Goal: Check status

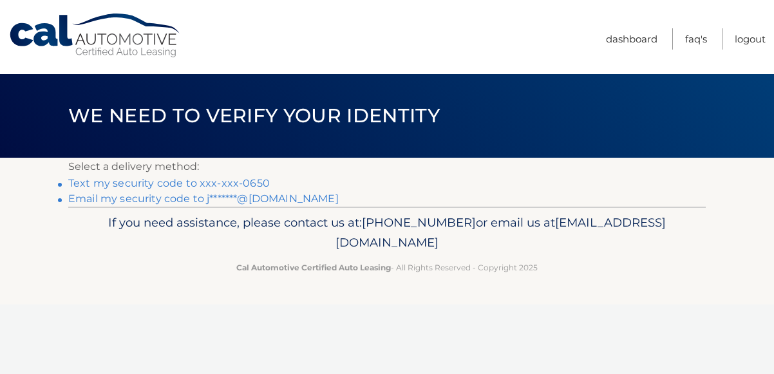
click at [222, 180] on link "Text my security code to xxx-xxx-0650" at bounding box center [169, 183] width 202 height 12
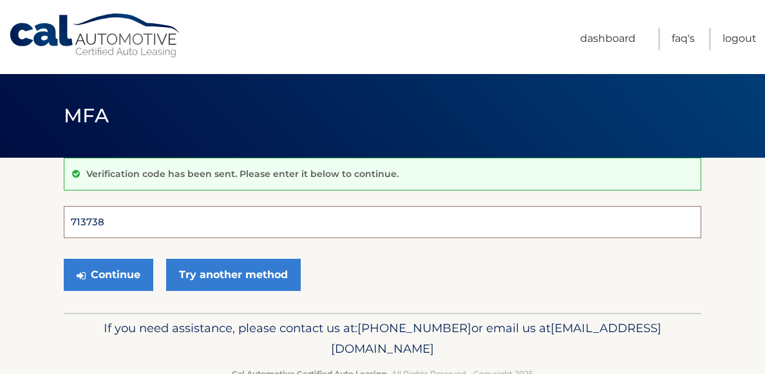
type input "713738"
click at [108, 274] on button "Continue" at bounding box center [109, 275] width 90 height 32
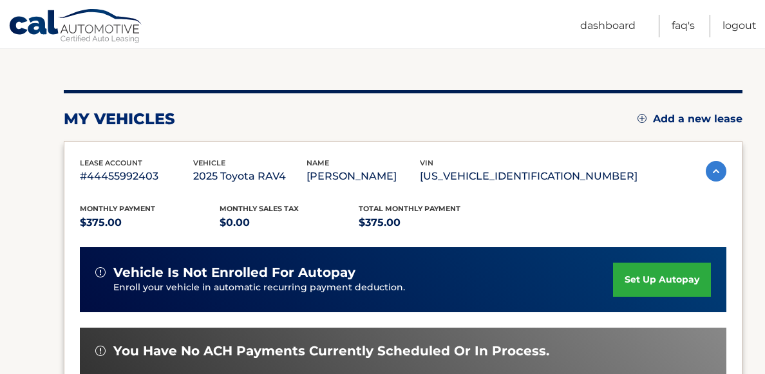
scroll to position [285, 0]
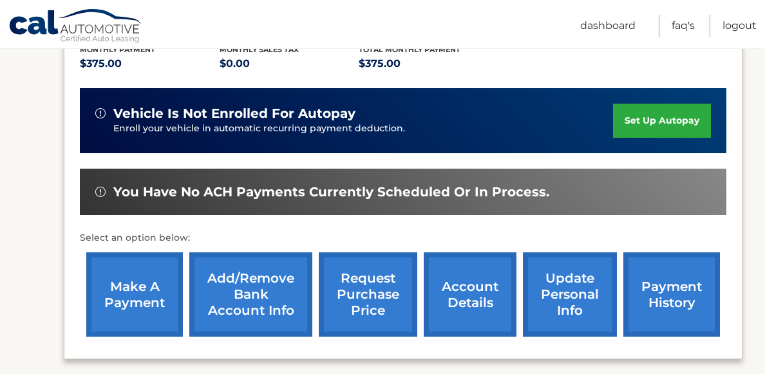
click at [649, 281] on link "payment history" at bounding box center [671, 294] width 97 height 84
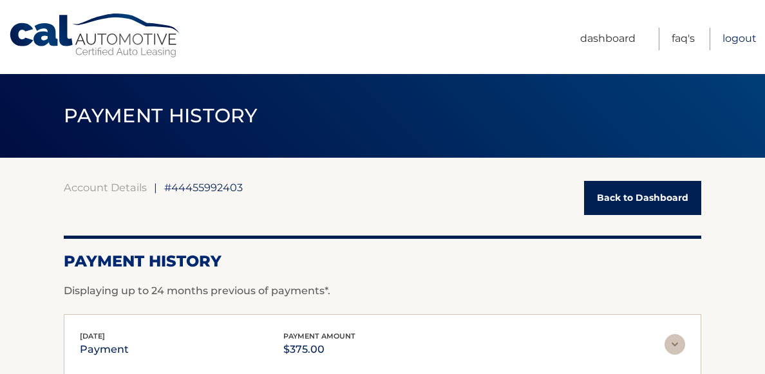
click at [745, 41] on link "Logout" at bounding box center [740, 39] width 34 height 23
